Goal: Navigation & Orientation: Find specific page/section

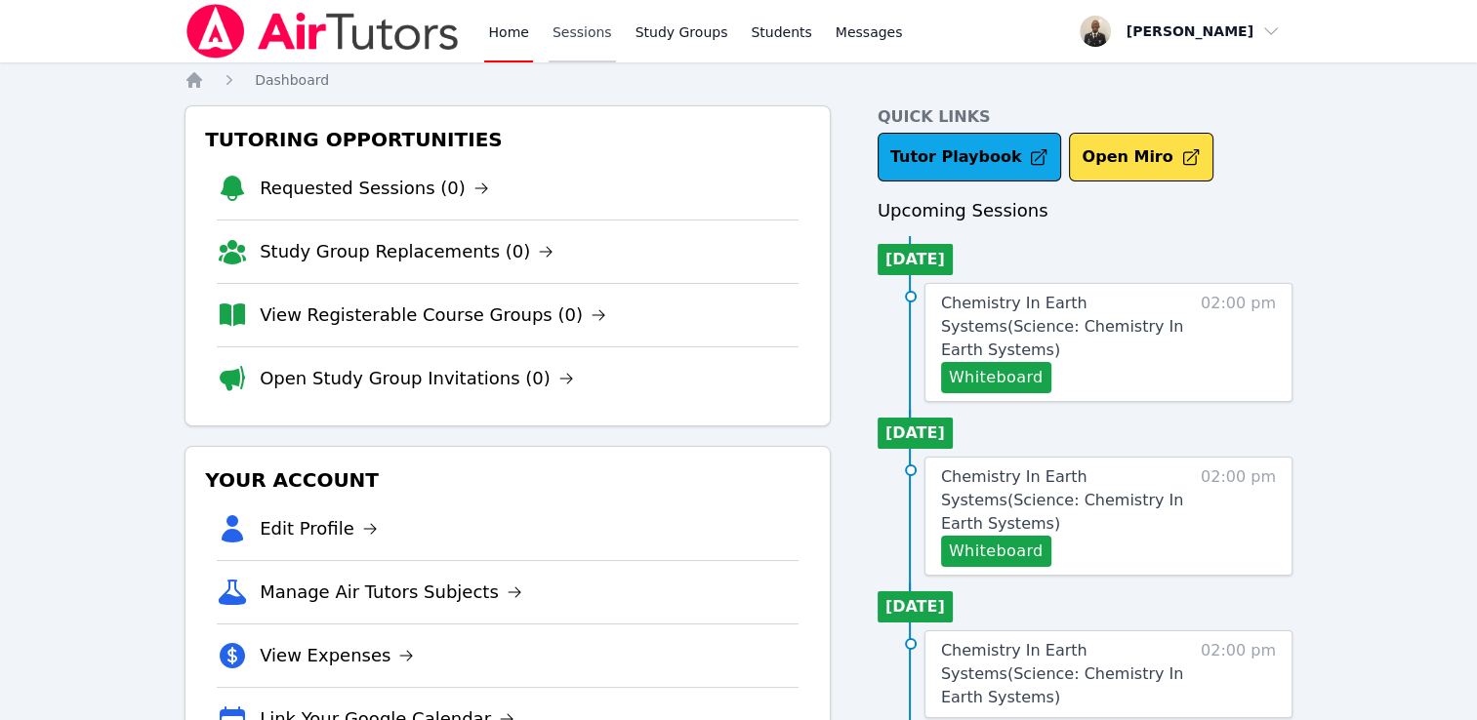
click at [562, 55] on link "Sessions" at bounding box center [582, 31] width 67 height 62
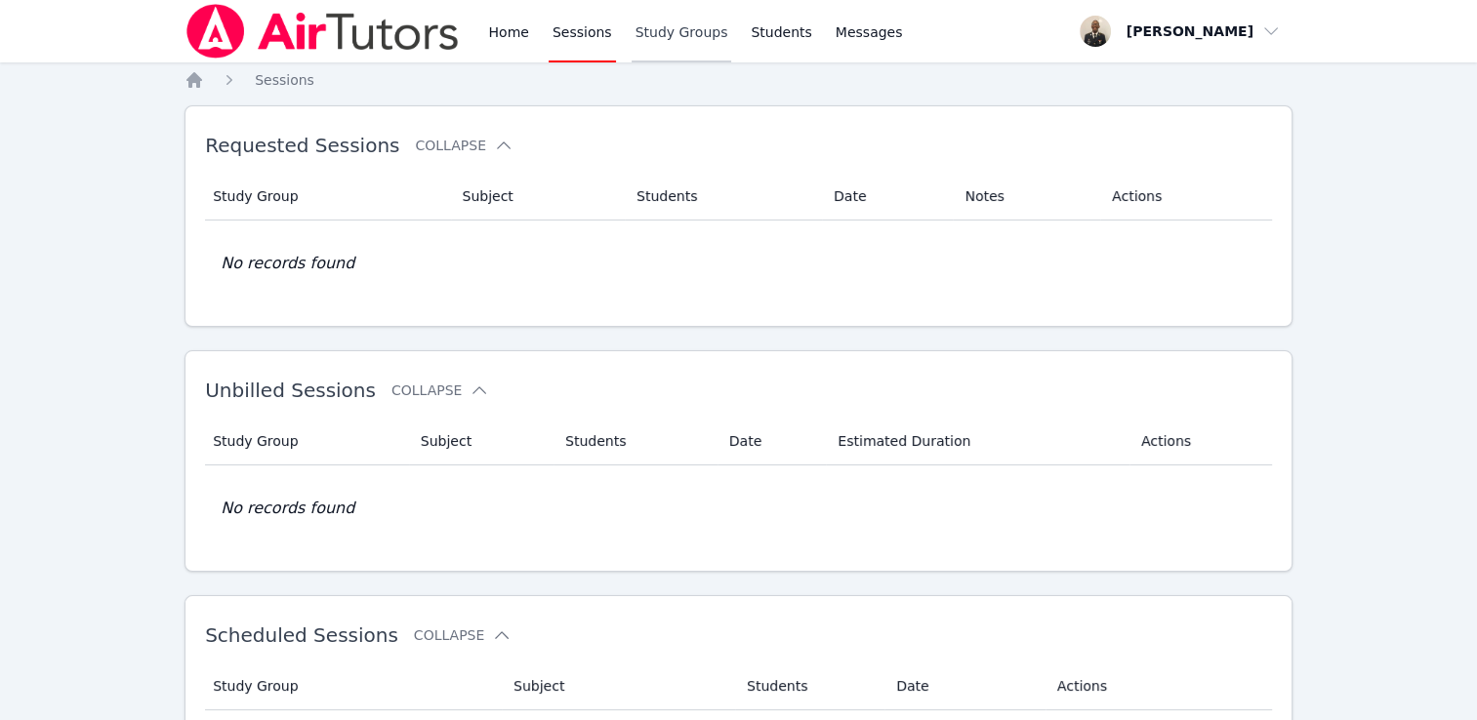
click at [665, 26] on link "Study Groups" at bounding box center [682, 31] width 101 height 62
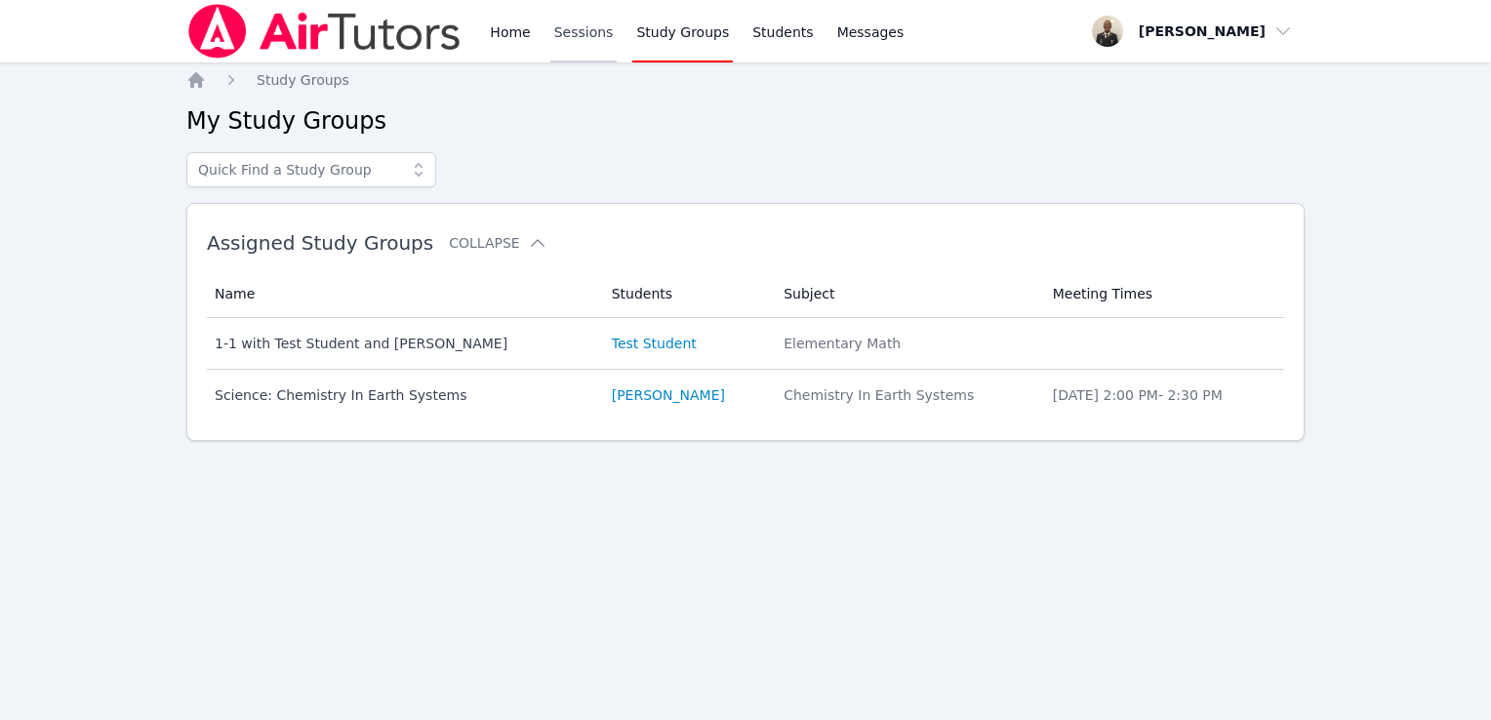
click at [573, 39] on link "Sessions" at bounding box center [583, 31] width 67 height 62
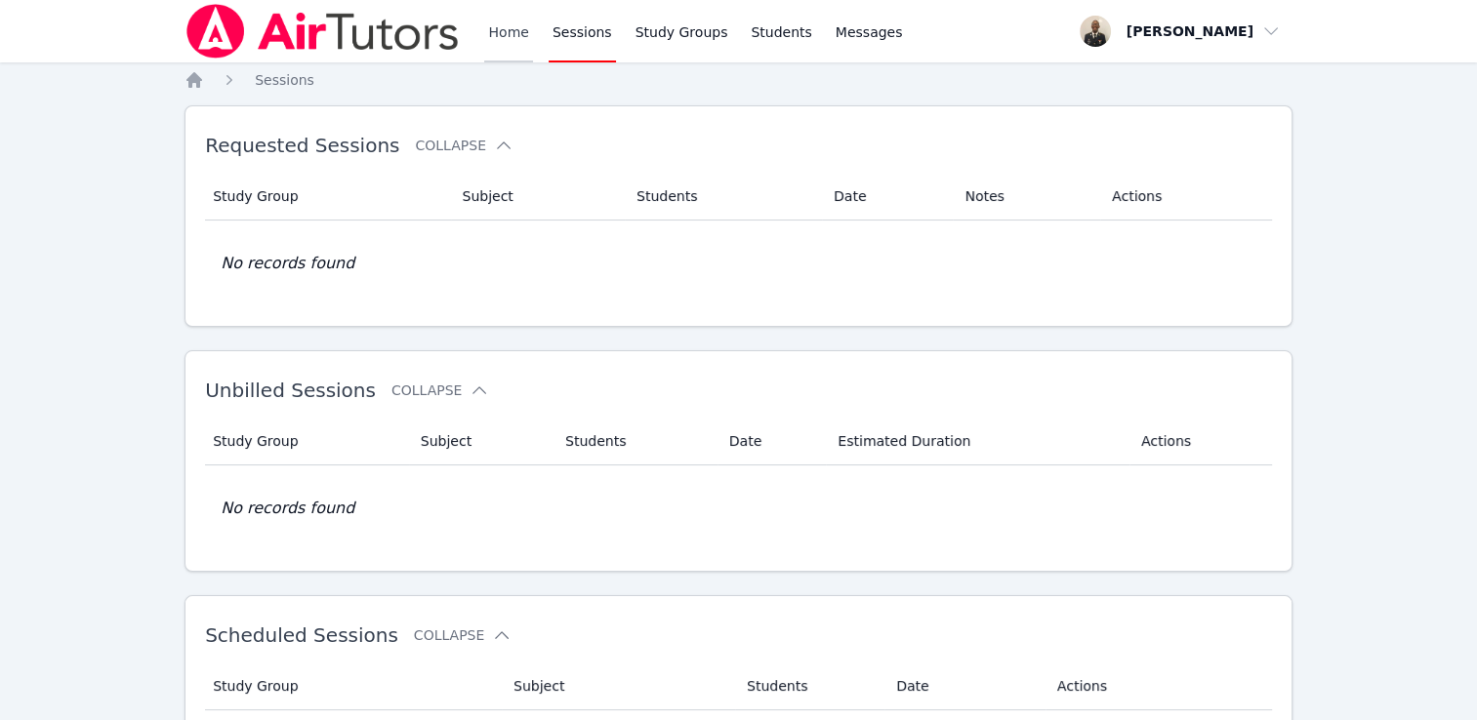
click at [499, 51] on link "Home" at bounding box center [508, 31] width 48 height 62
